Goal: Task Accomplishment & Management: Complete application form

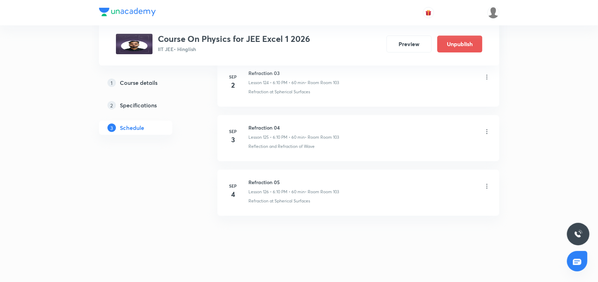
scroll to position [7227, 0]
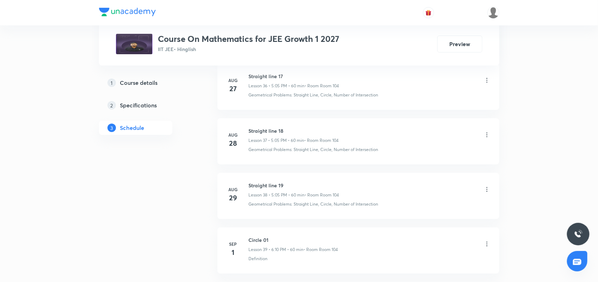
scroll to position [2527, 0]
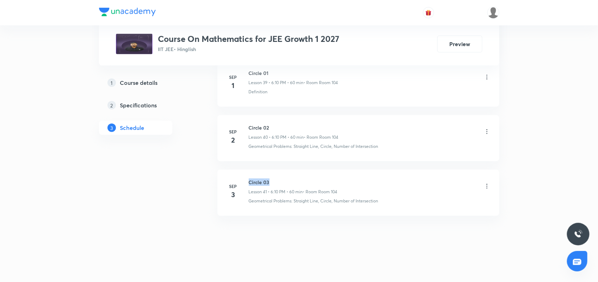
drag, startPoint x: 247, startPoint y: 180, endPoint x: 277, endPoint y: 179, distance: 30.6
click at [277, 179] on div "Sep 3 Circle 03 Lesson 41 • 6:10 PM • 60 min • Room Room 104 Geometrical Proble…" at bounding box center [358, 192] width 264 height 26
copy h6 "Circle 03"
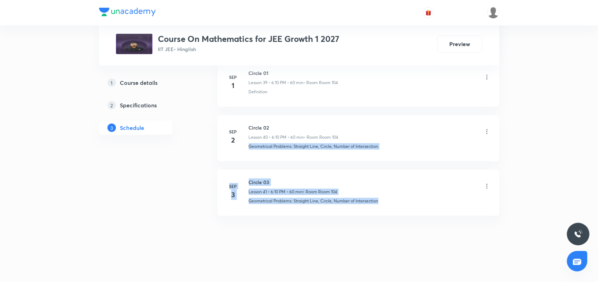
drag, startPoint x: 597, startPoint y: 270, endPoint x: 585, endPoint y: 231, distance: 40.9
click at [463, 212] on li "Sep 3 Circle 03 Lesson 41 • 6:10 PM • 60 min • Room Room 104 Geometrical Proble…" at bounding box center [358, 193] width 282 height 46
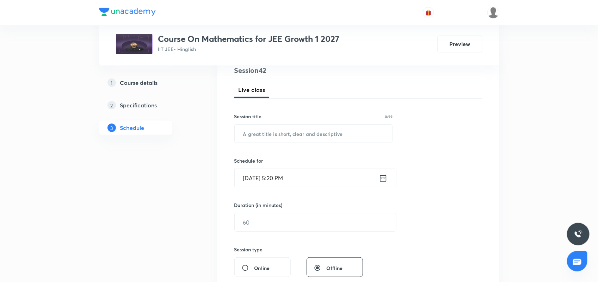
scroll to position [4, 0]
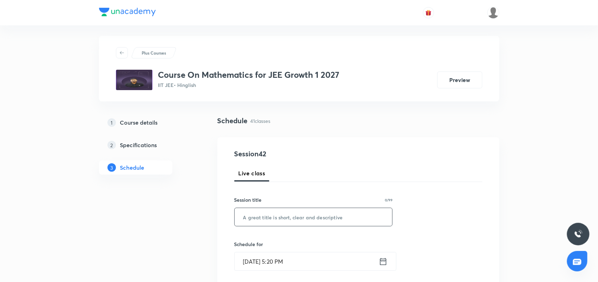
click at [257, 211] on input "text" at bounding box center [314, 217] width 158 height 18
paste input "Circle 03"
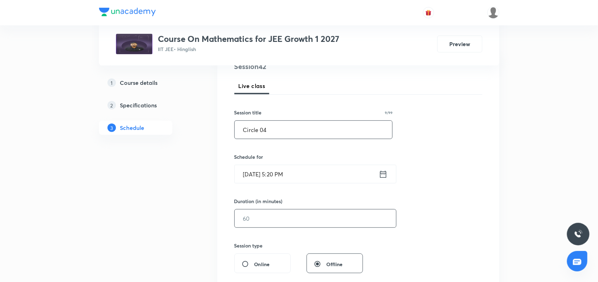
scroll to position [92, 0]
type input "Circle 04"
click at [385, 174] on icon at bounding box center [383, 174] width 9 height 10
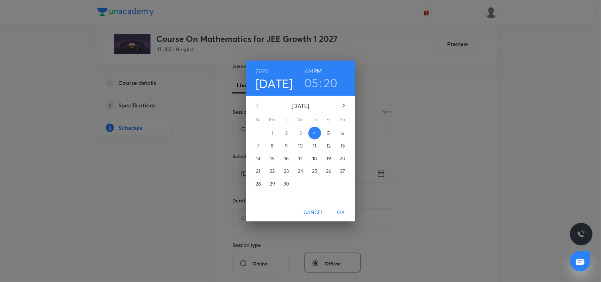
click at [312, 82] on h3 "05" at bounding box center [311, 82] width 14 height 15
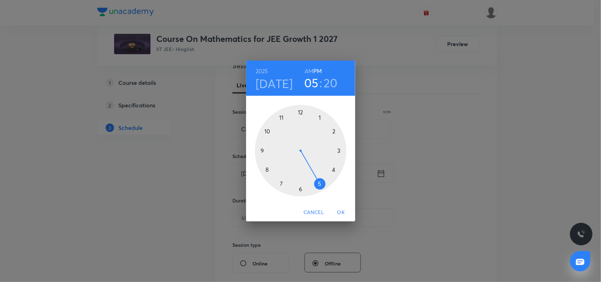
click at [301, 189] on div at bounding box center [301, 151] width 92 height 92
click at [333, 132] on div at bounding box center [301, 151] width 92 height 92
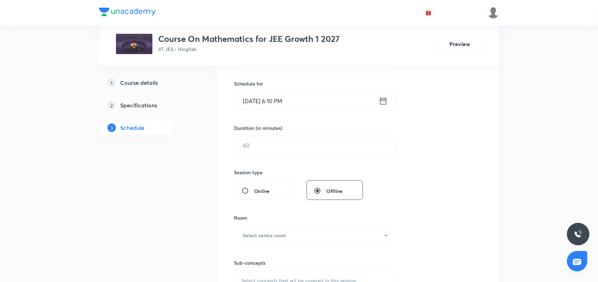
scroll to position [180, 0]
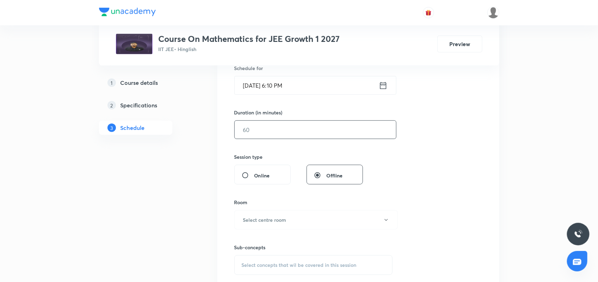
click at [281, 135] on input "text" at bounding box center [315, 130] width 161 height 18
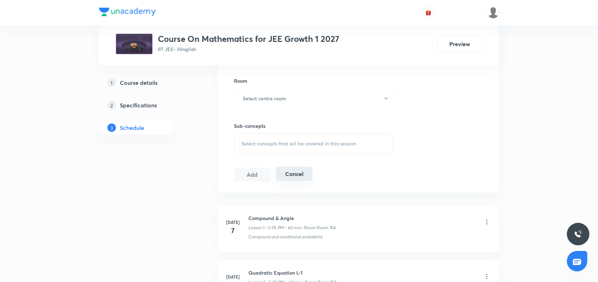
scroll to position [312, 0]
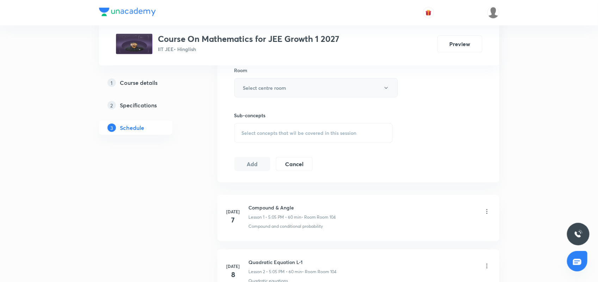
type input "60"
click at [282, 86] on h6 "Select centre room" at bounding box center [264, 87] width 43 height 7
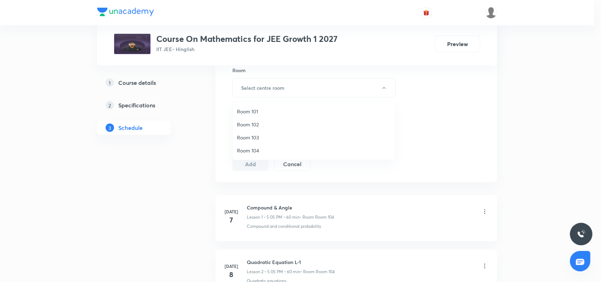
click at [255, 148] on span "Room 104" at bounding box center [314, 150] width 154 height 7
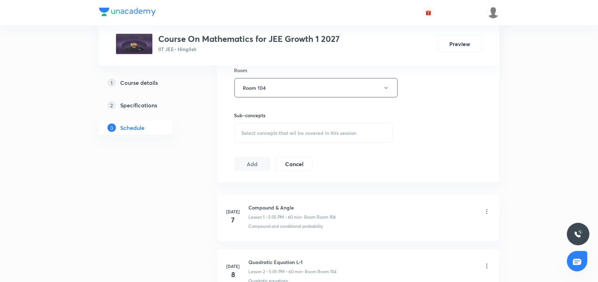
click at [276, 133] on span "Select concepts that wil be covered in this session" at bounding box center [299, 133] width 115 height 6
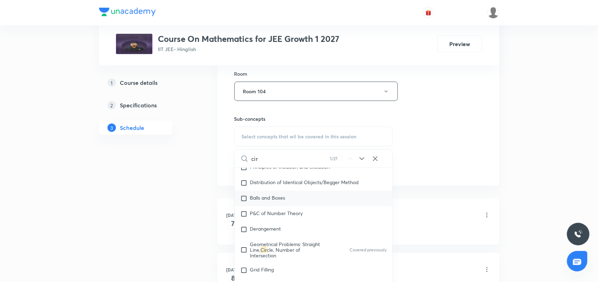
scroll to position [1464, 0]
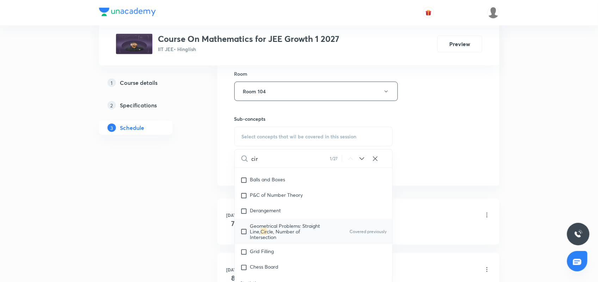
type input "cir"
click at [312, 223] on span "Geometrical Problems: Straight Line," at bounding box center [285, 229] width 70 height 12
checkbox input "true"
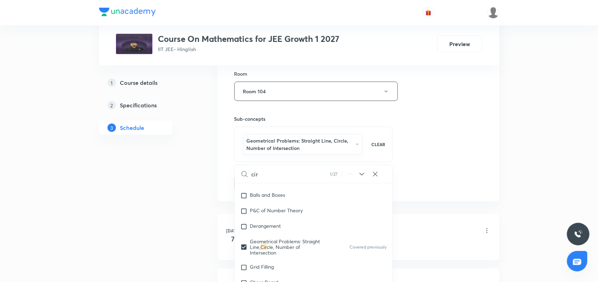
drag, startPoint x: 453, startPoint y: 133, endPoint x: 250, endPoint y: 161, distance: 204.8
click at [453, 132] on div "Session 42 Live class Session title 9/99 Circle 04 ​ Schedule for Sep 4, 2025, …" at bounding box center [358, 17] width 248 height 346
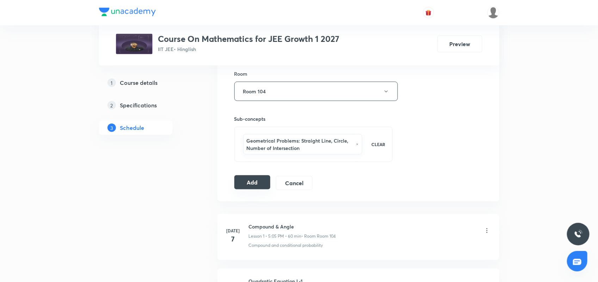
click at [252, 177] on button "Add" at bounding box center [252, 182] width 36 height 14
